Goal: Communication & Community: Answer question/provide support

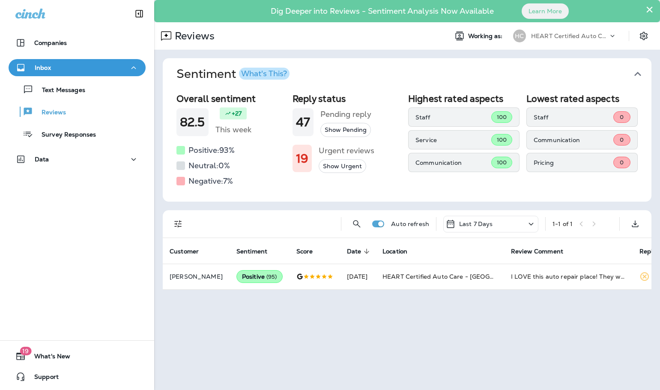
click at [73, 98] on div "Text Messages Reviews Survey Responses" at bounding box center [77, 109] width 137 height 67
click at [74, 90] on p "Text Messages" at bounding box center [59, 90] width 52 height 8
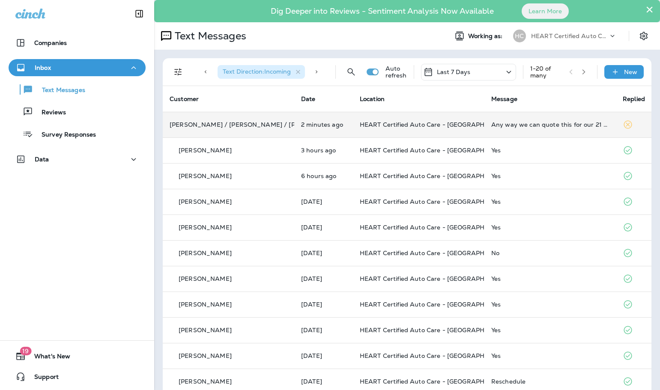
click at [554, 125] on div "Any way we can quote this for our 21 Escalade. Thanks Replace Front Pads and Ro…" at bounding box center [550, 124] width 118 height 7
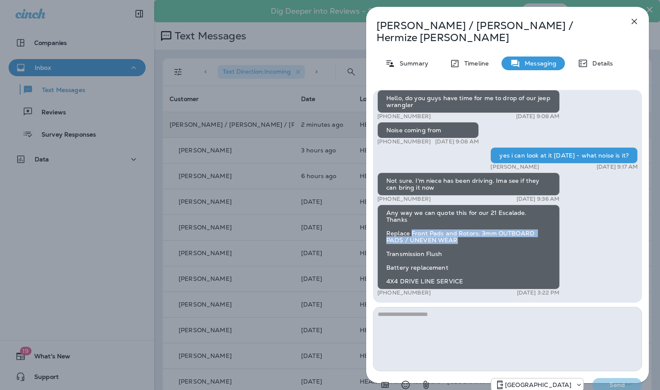
drag, startPoint x: 453, startPoint y: 227, endPoint x: 411, endPoint y: 224, distance: 42.5
click at [411, 224] on div "Any way we can quote this for our 21 Escalade. Thanks Replace Front Pads and Ro…" at bounding box center [468, 247] width 182 height 85
drag, startPoint x: 462, startPoint y: 229, endPoint x: 377, endPoint y: 223, distance: 85.8
click at [377, 223] on div "Hi [PERSON_NAME] / [PERSON_NAME] / Hermize, your 2015 Land Rover Range Rover is…" at bounding box center [507, 196] width 269 height 213
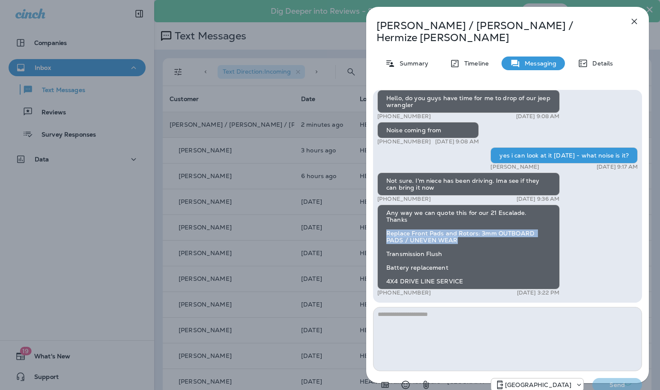
click at [400, 223] on div "Any way we can quote this for our 21 Escalade. Thanks Replace Front Pads and Ro…" at bounding box center [468, 247] width 182 height 85
drag, startPoint x: 402, startPoint y: 225, endPoint x: 444, endPoint y: 231, distance: 42.0
click at [444, 231] on div "Any way we can quote this for our 21 Escalade. Thanks Replace Front Pads and Ro…" at bounding box center [468, 247] width 182 height 85
drag, startPoint x: 442, startPoint y: 230, endPoint x: 399, endPoint y: 225, distance: 43.6
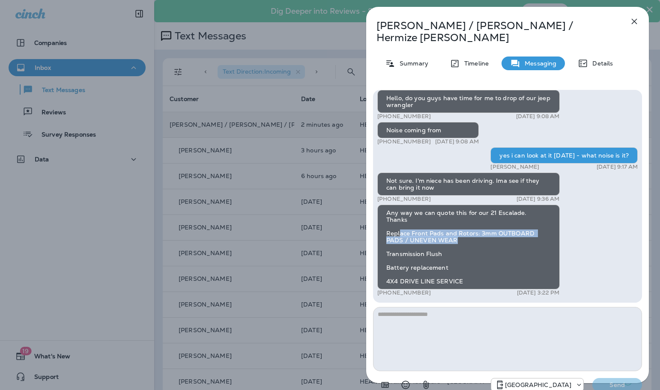
click at [399, 225] on div "Any way we can quote this for our 21 Escalade. Thanks Replace Front Pads and Ro…" at bounding box center [468, 247] width 182 height 85
click at [399, 224] on div "Any way we can quote this for our 21 Escalade. Thanks Replace Front Pads and Ro…" at bounding box center [468, 247] width 182 height 85
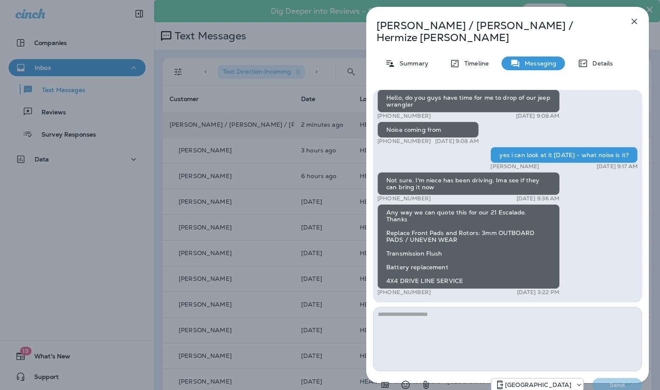
scroll to position [-42, 0]
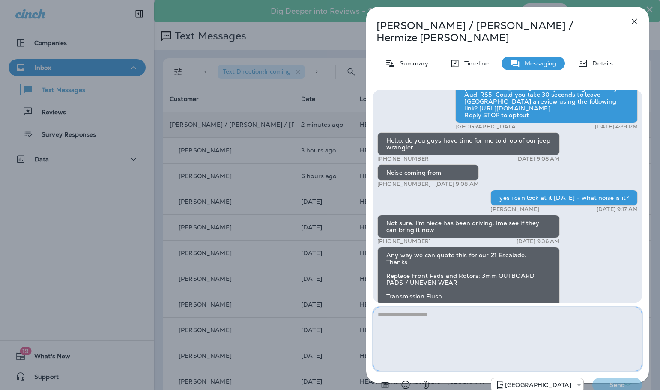
click at [436, 307] on textarea at bounding box center [507, 339] width 269 height 64
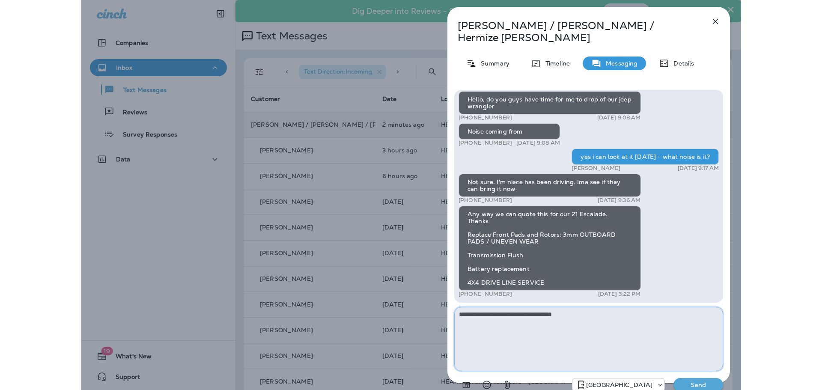
scroll to position [0, 0]
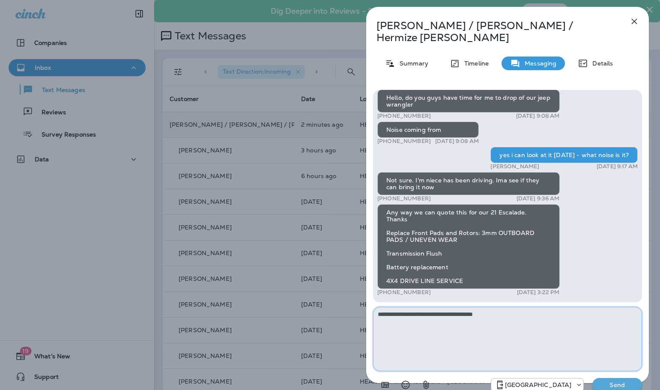
type textarea "**********"
click at [615, 381] on p "Send" at bounding box center [617, 385] width 36 height 8
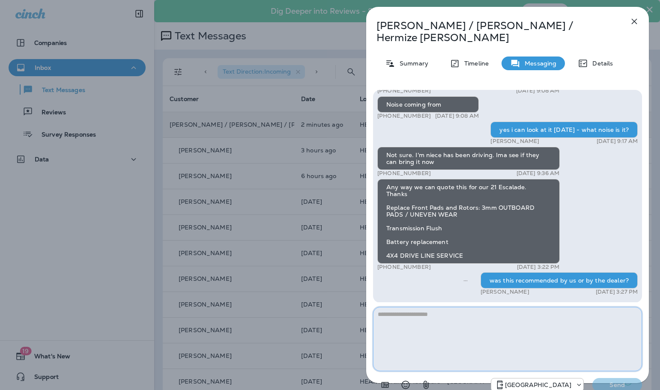
click at [522, 308] on textarea at bounding box center [507, 339] width 269 height 64
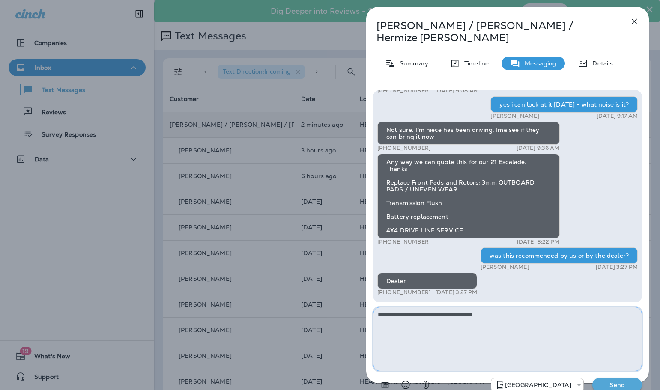
type textarea "**********"
click at [603, 381] on p "Send" at bounding box center [617, 385] width 36 height 8
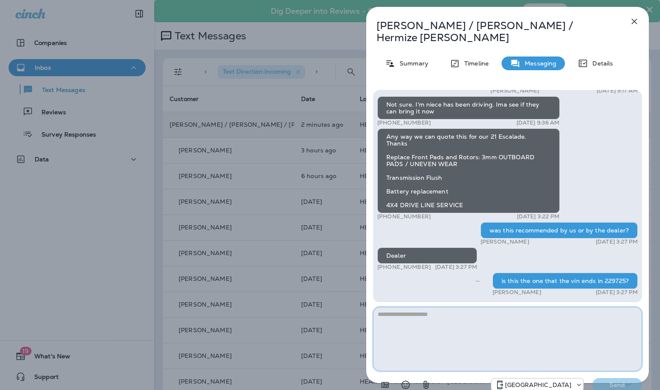
click at [562, 312] on textarea at bounding box center [507, 339] width 269 height 64
drag, startPoint x: 444, startPoint y: 164, endPoint x: 382, endPoint y: 165, distance: 62.5
click at [382, 165] on div "Any way we can quote this for our 21 Escalade. Thanks Replace Front Pads and Ro…" at bounding box center [468, 170] width 182 height 85
click at [383, 165] on div "Any way we can quote this for our 21 Escalade. Thanks Replace Front Pads and Ro…" at bounding box center [468, 170] width 182 height 85
click at [552, 311] on textarea at bounding box center [507, 339] width 269 height 64
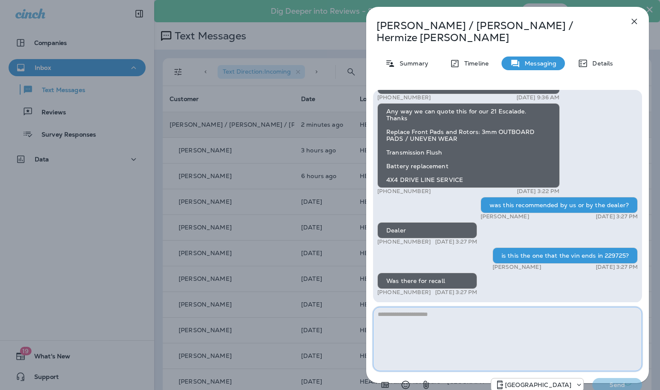
click at [418, 307] on textarea at bounding box center [507, 339] width 269 height 64
type textarea "**********"
click at [632, 21] on icon "button" at bounding box center [634, 21] width 10 height 10
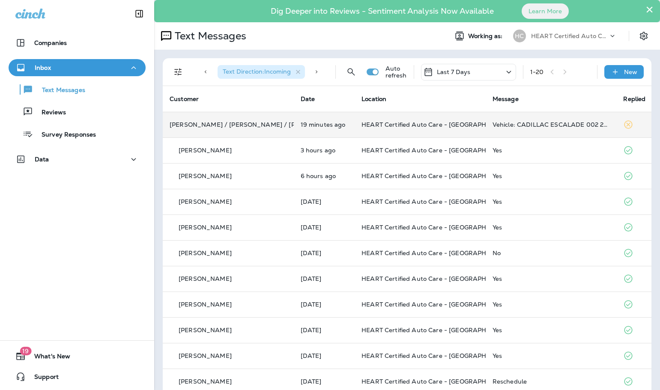
click at [366, 122] on span "HEART Certified Auto Care - [GEOGRAPHIC_DATA]" at bounding box center [438, 125] width 154 height 8
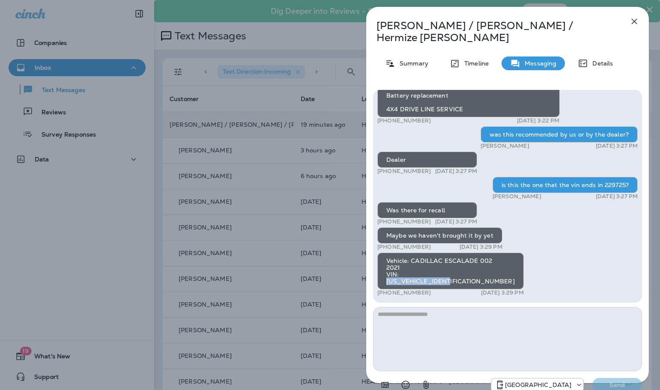
drag, startPoint x: 454, startPoint y: 267, endPoint x: 387, endPoint y: 268, distance: 66.8
click at [387, 268] on div "Vehicle: CADILLAC ESCALADE 002 2021 VIN: [US_VEHICLE_IDENTIFICATION_NUMBER]" at bounding box center [450, 271] width 146 height 37
copy div "[US_VEHICLE_IDENTIFICATION_NUMBER]"
click at [401, 311] on textarea at bounding box center [507, 339] width 269 height 64
type textarea "**********"
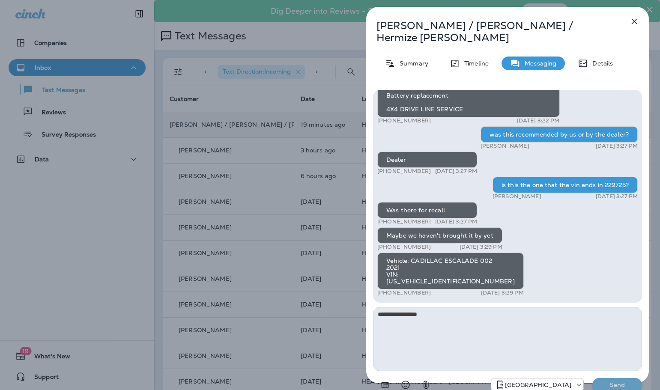
click at [628, 381] on p "Send" at bounding box center [617, 385] width 36 height 8
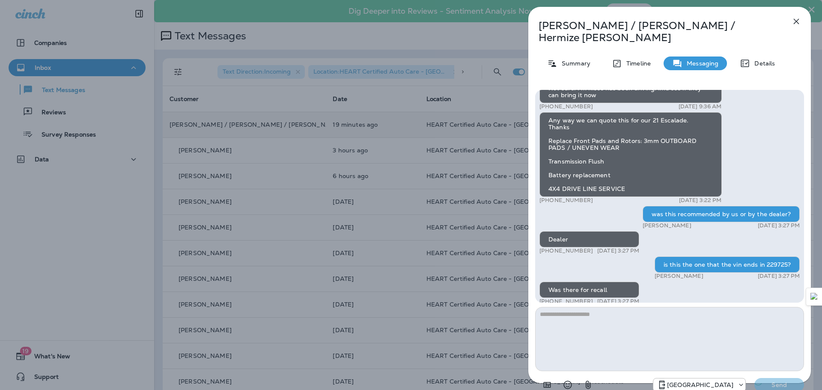
scroll to position [-128, 0]
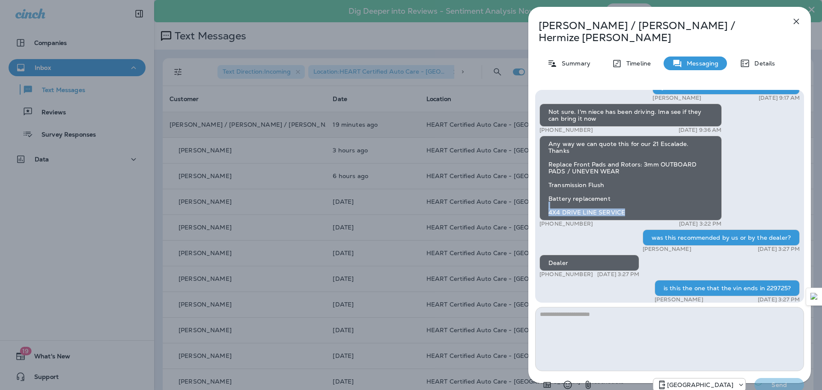
drag, startPoint x: 627, startPoint y: 200, endPoint x: 555, endPoint y: 196, distance: 72.4
click at [555, 196] on div "Any way we can quote this for our 21 Escalade. Thanks Replace Front Pads and Ro…" at bounding box center [630, 178] width 182 height 85
click at [659, 21] on icon "button" at bounding box center [796, 21] width 10 height 10
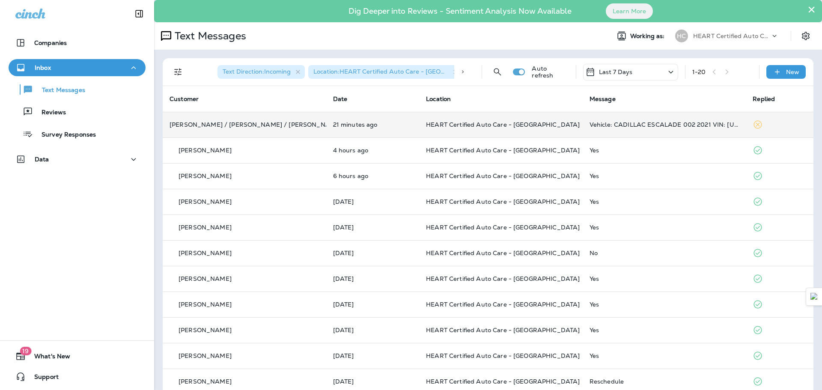
click at [655, 129] on td "Vehicle: CADILLAC ESCALADE 002 2021 VIN: [US_VEHICLE_IDENTIFICATION_NUMBER]" at bounding box center [665, 125] width 164 height 26
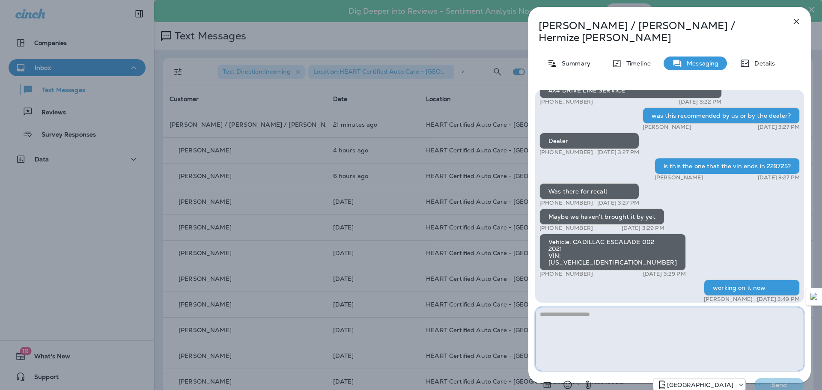
scroll to position [0, 0]
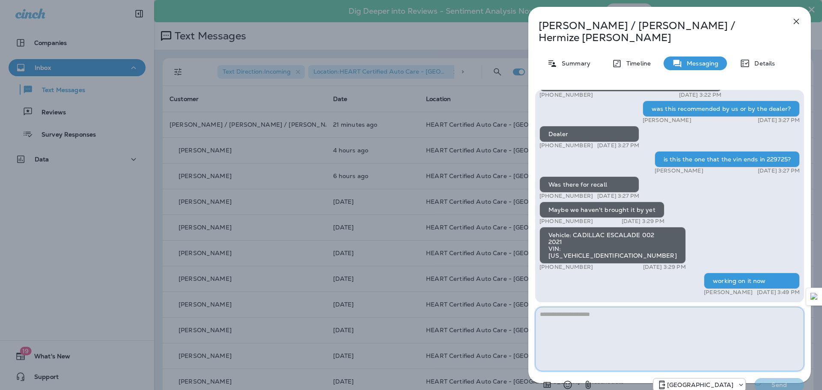
click at [646, 307] on textarea at bounding box center [669, 339] width 269 height 64
click at [659, 309] on textarea "**********" at bounding box center [669, 339] width 269 height 64
click at [659, 307] on textarea "**********" at bounding box center [669, 339] width 269 height 64
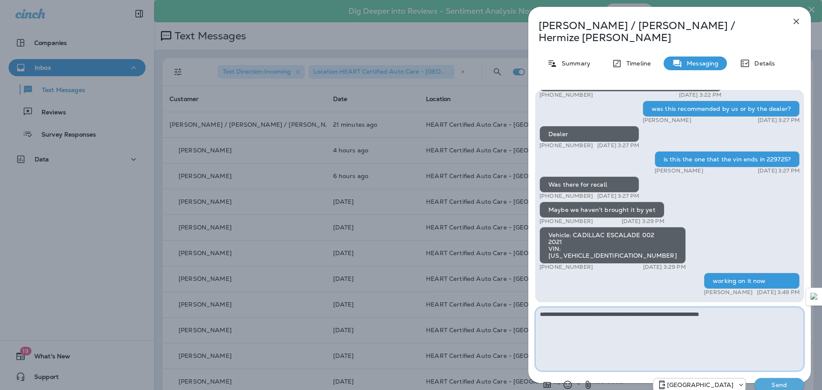
click at [659, 307] on textarea "**********" at bounding box center [669, 339] width 269 height 64
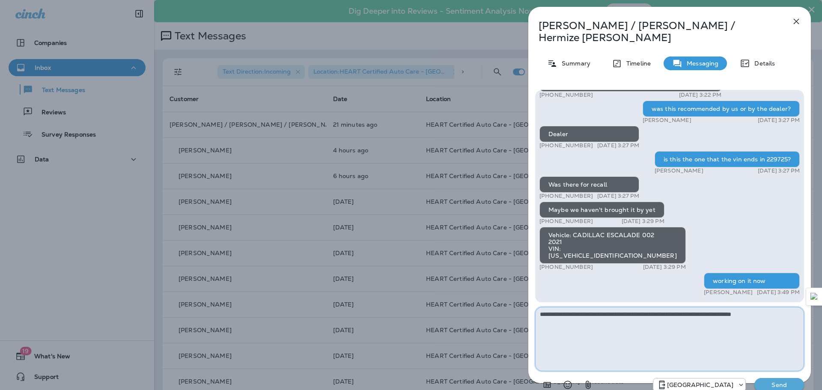
type textarea "**********"
click at [659, 381] on p "Send" at bounding box center [779, 385] width 36 height 8
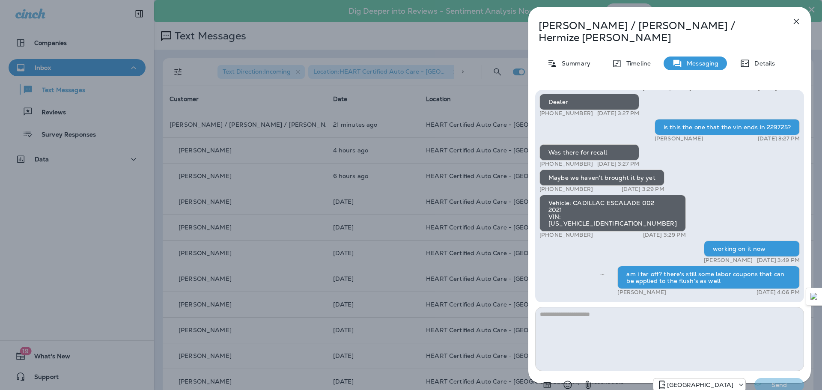
click at [659, 18] on icon "button" at bounding box center [796, 21] width 10 height 10
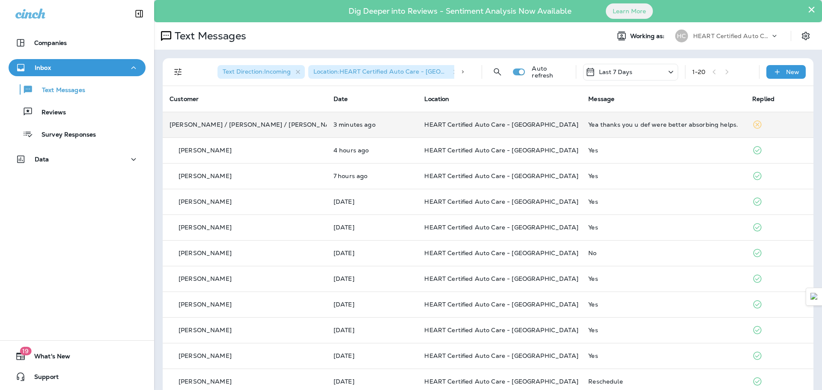
click at [632, 126] on div "Yea thanks you u def were better absorbing helps." at bounding box center [663, 124] width 150 height 7
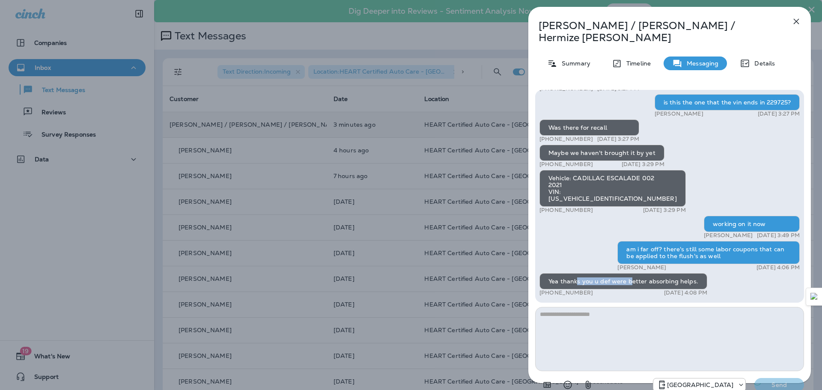
drag, startPoint x: 576, startPoint y: 267, endPoint x: 630, endPoint y: 269, distance: 54.0
click at [630, 273] on div "Yea thanks you u def were better absorbing helps." at bounding box center [623, 281] width 168 height 16
drag, startPoint x: 641, startPoint y: 271, endPoint x: 685, endPoint y: 271, distance: 45.0
click at [659, 273] on div "Yea thanks you u def were better absorbing helps." at bounding box center [623, 281] width 168 height 16
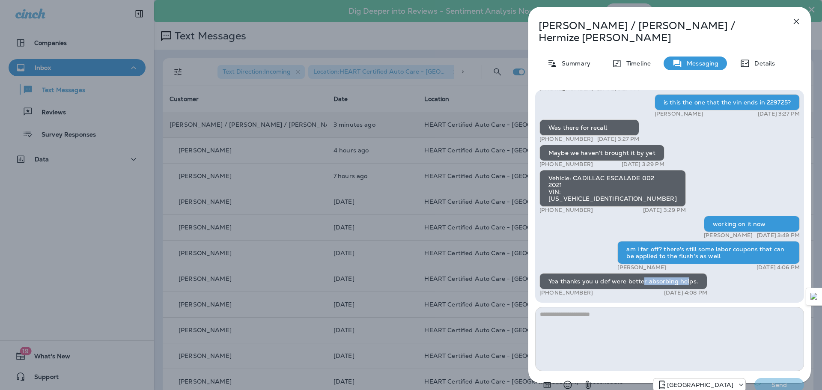
click at [659, 273] on div "Yea thanks you u def were better absorbing helps." at bounding box center [623, 281] width 168 height 16
drag, startPoint x: 694, startPoint y: 271, endPoint x: 646, endPoint y: 272, distance: 48.4
click at [646, 273] on div "Yea thanks you u def were better absorbing helps." at bounding box center [623, 281] width 168 height 16
click at [656, 312] on textarea at bounding box center [669, 339] width 269 height 64
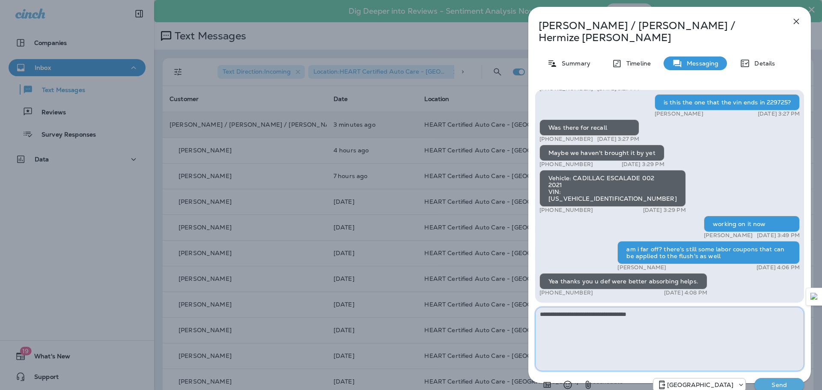
type textarea "**********"
click at [640, 307] on textarea "**********" at bounding box center [669, 339] width 269 height 64
click at [639, 307] on textarea "**********" at bounding box center [669, 339] width 269 height 64
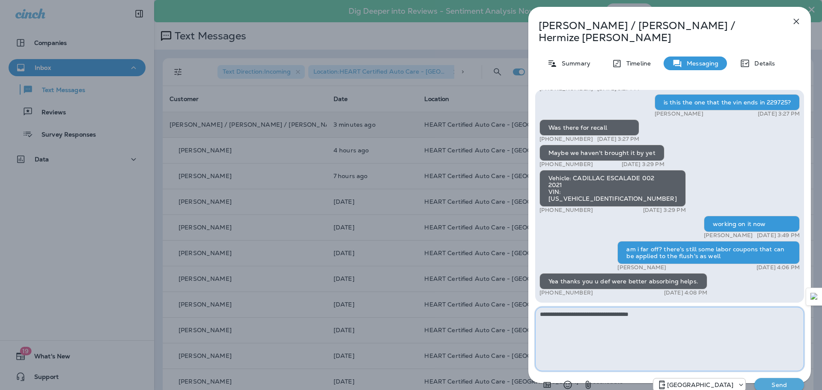
type textarea "**********"
click at [659, 381] on p "Send" at bounding box center [779, 385] width 36 height 8
